Goal: Find contact information: Find contact information

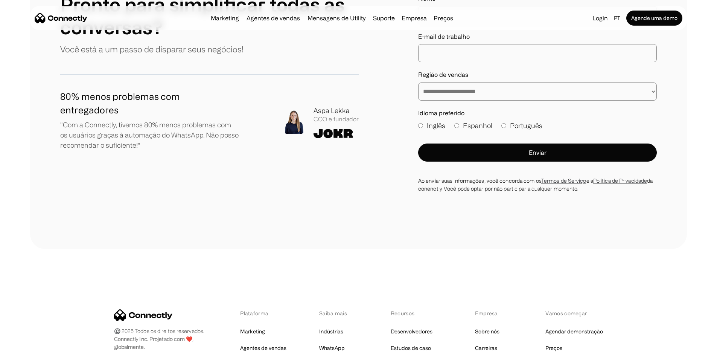
scroll to position [4376, 0]
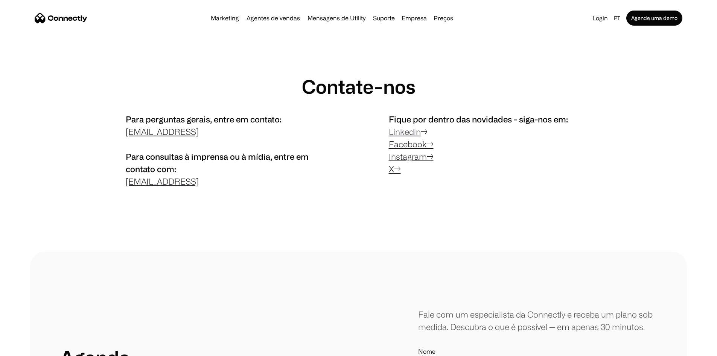
click at [410, 136] on link "Linkedin" at bounding box center [405, 131] width 32 height 9
